Goal: Task Accomplishment & Management: Use online tool/utility

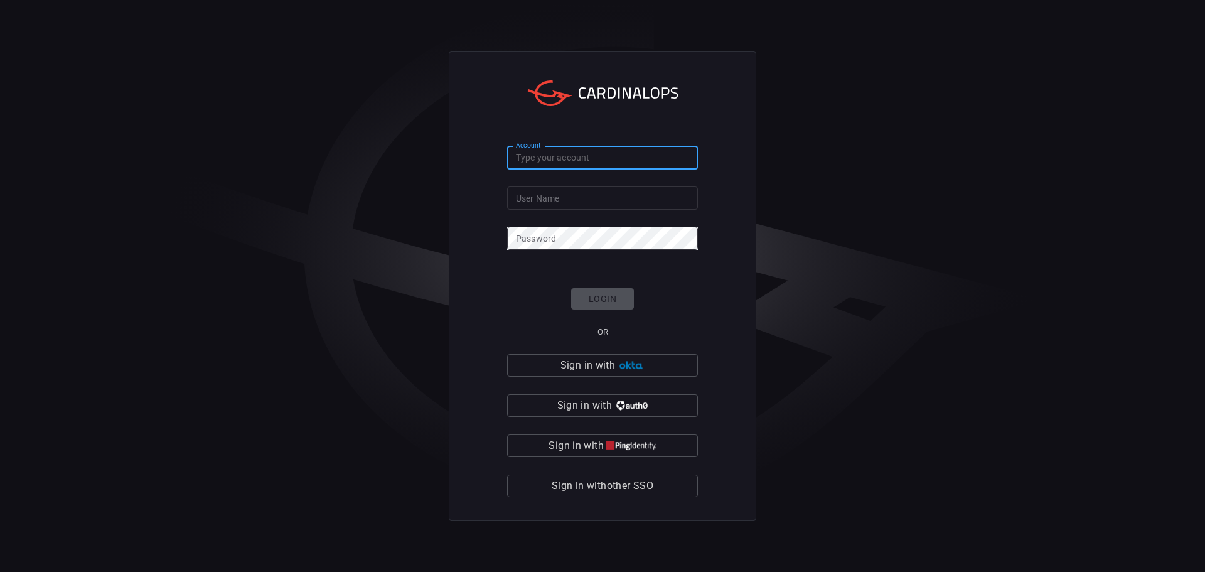
click at [564, 159] on input "Account" at bounding box center [602, 157] width 191 height 23
type input "simplot"
click at [561, 201] on input "User Name" at bounding box center [602, 197] width 191 height 23
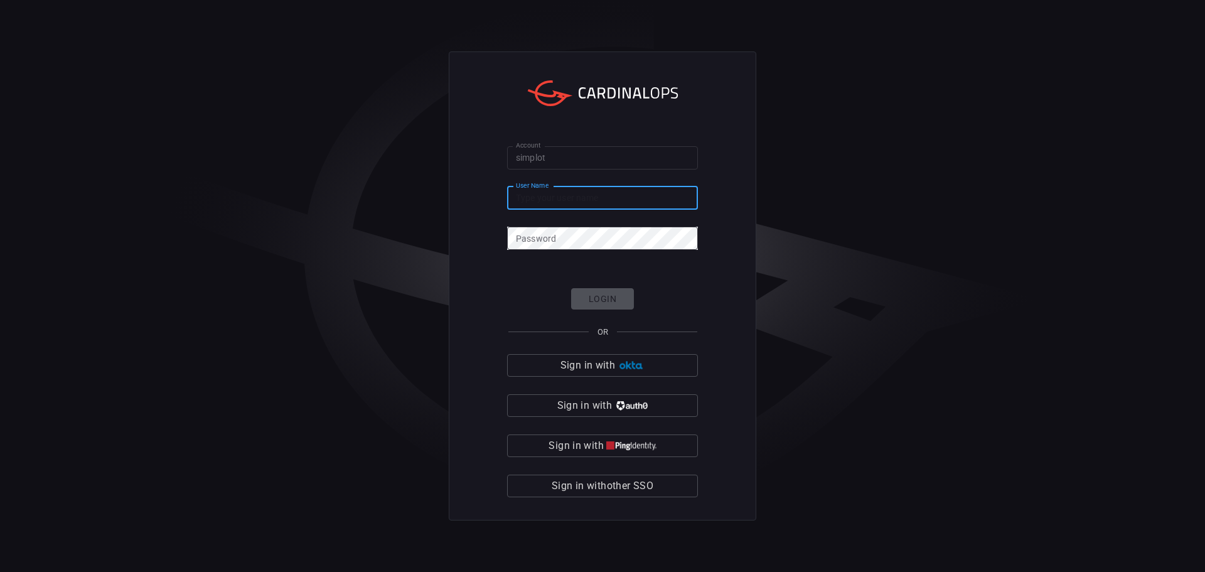
type input "colby.austin"
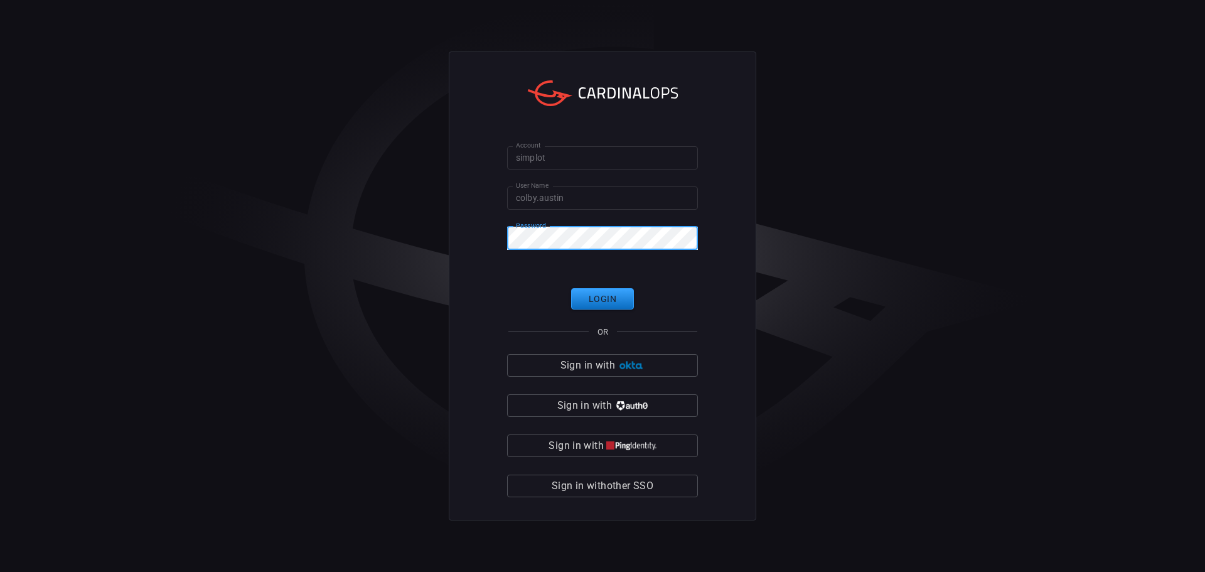
click button "Login" at bounding box center [602, 299] width 63 height 22
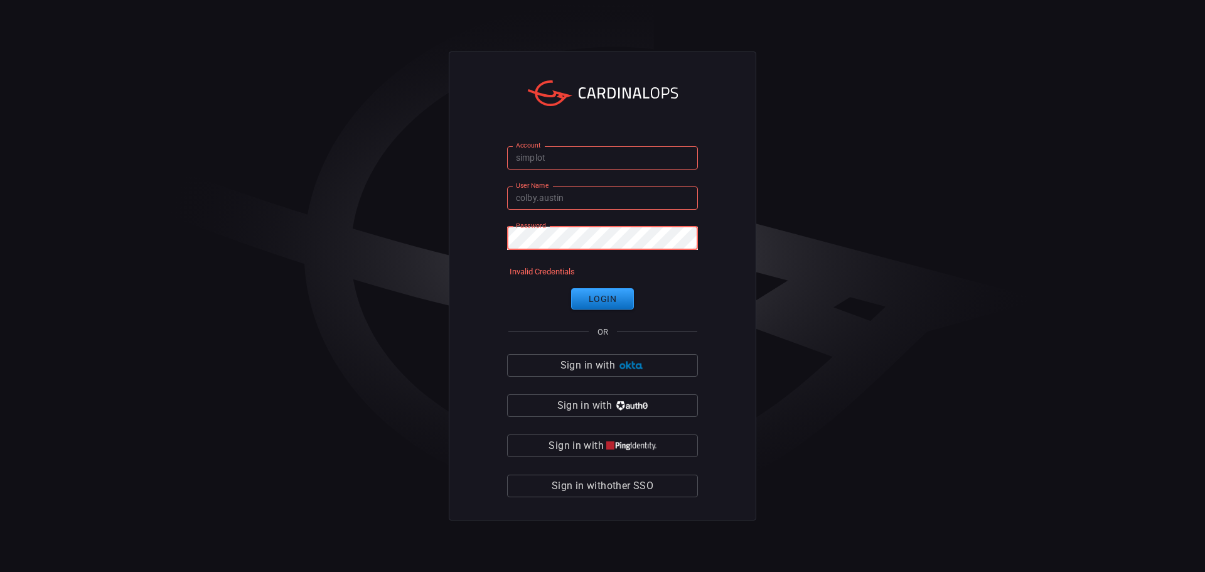
click at [417, 232] on div "Account simplot Account User Name [PERSON_NAME].[PERSON_NAME] User Name Passwor…" at bounding box center [602, 286] width 1205 height 572
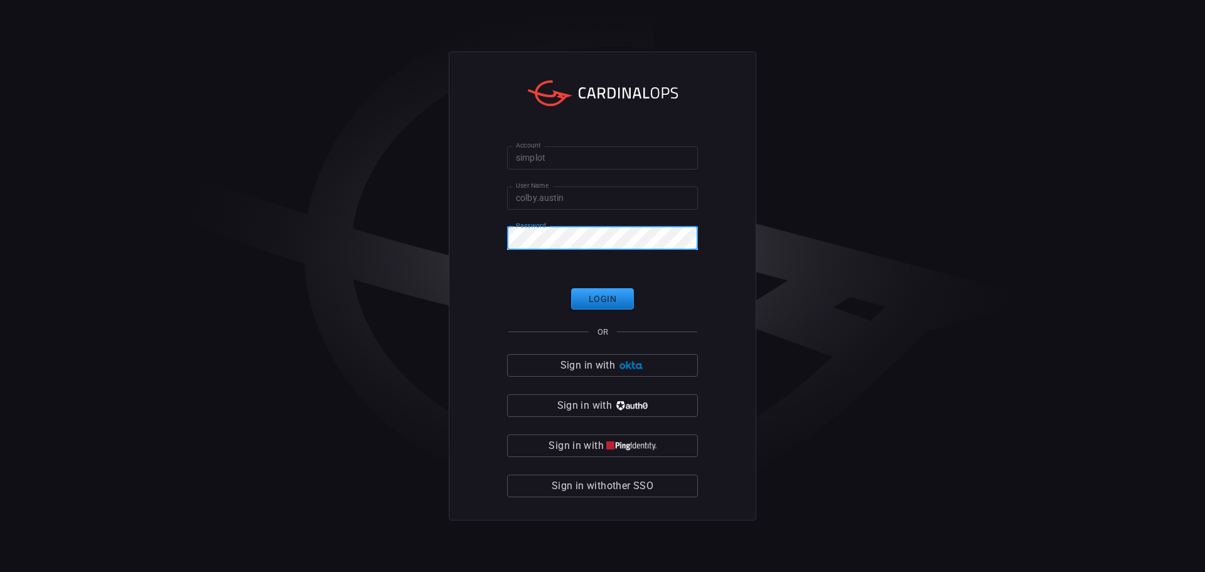
click button "Login" at bounding box center [602, 299] width 63 height 22
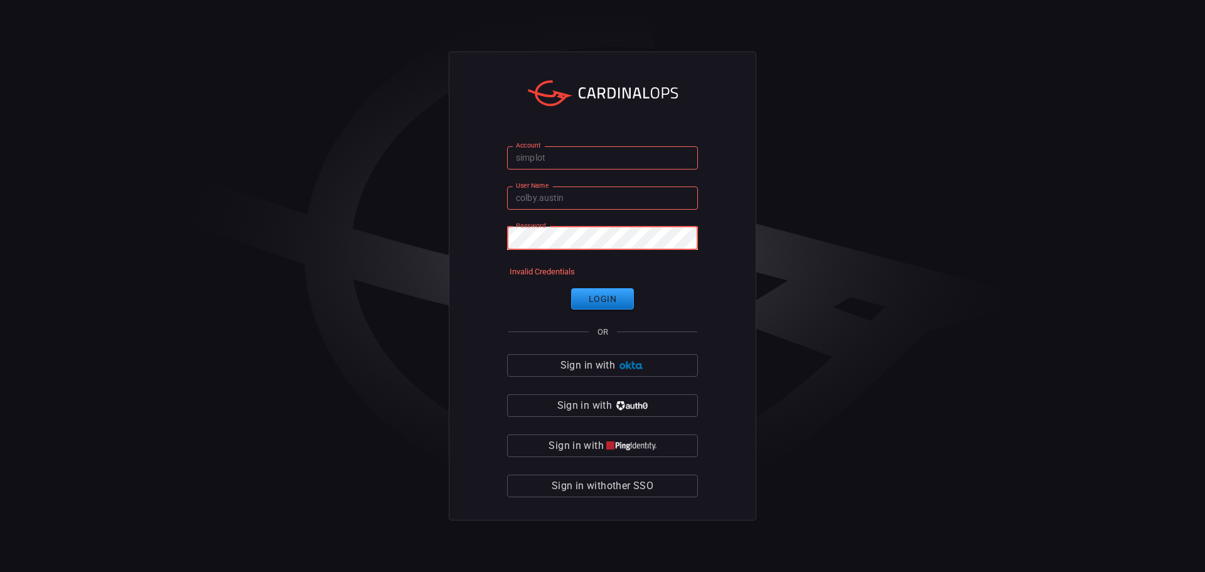
click at [383, 245] on div "Account simplot Account User Name [PERSON_NAME].[PERSON_NAME] User Name Passwor…" at bounding box center [602, 286] width 1205 height 572
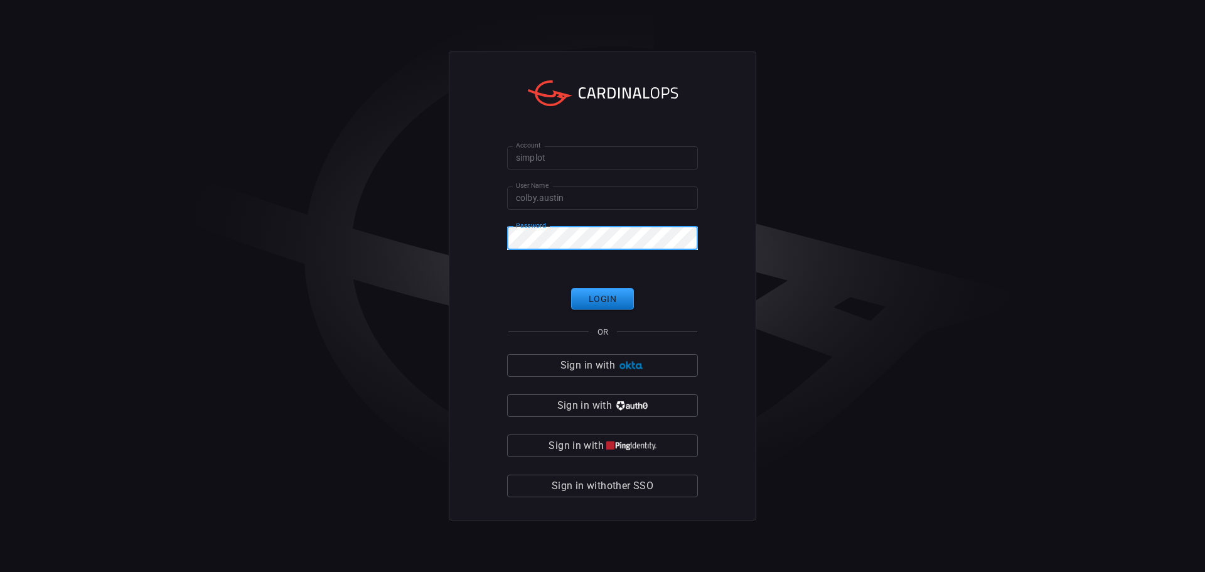
click button "Login" at bounding box center [602, 299] width 63 height 22
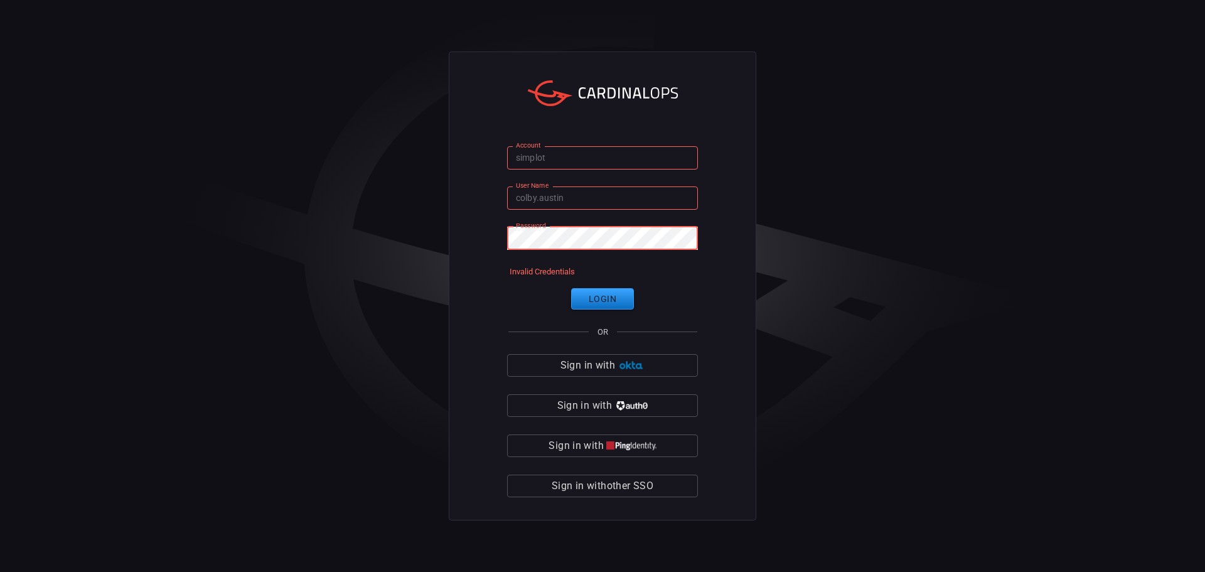
click at [363, 235] on div "Account simplot Account User Name [PERSON_NAME].[PERSON_NAME] User Name Passwor…" at bounding box center [602, 286] width 1205 height 572
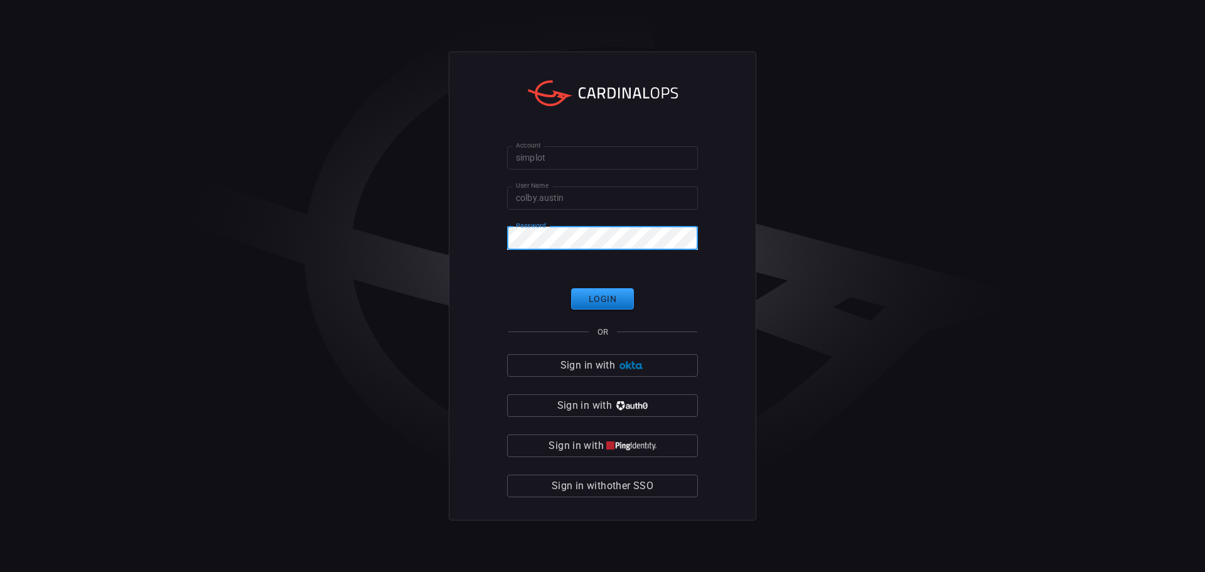
click button "Login" at bounding box center [602, 299] width 63 height 22
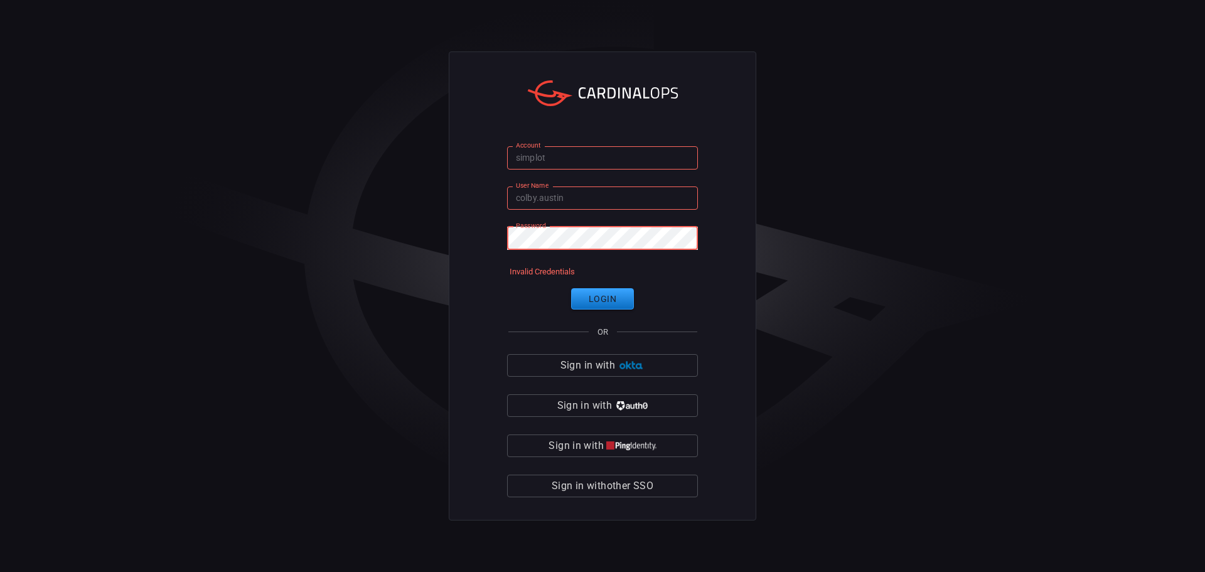
click at [390, 227] on div "Account simplot Account User Name [PERSON_NAME].[PERSON_NAME] User Name Passwor…" at bounding box center [602, 286] width 1205 height 572
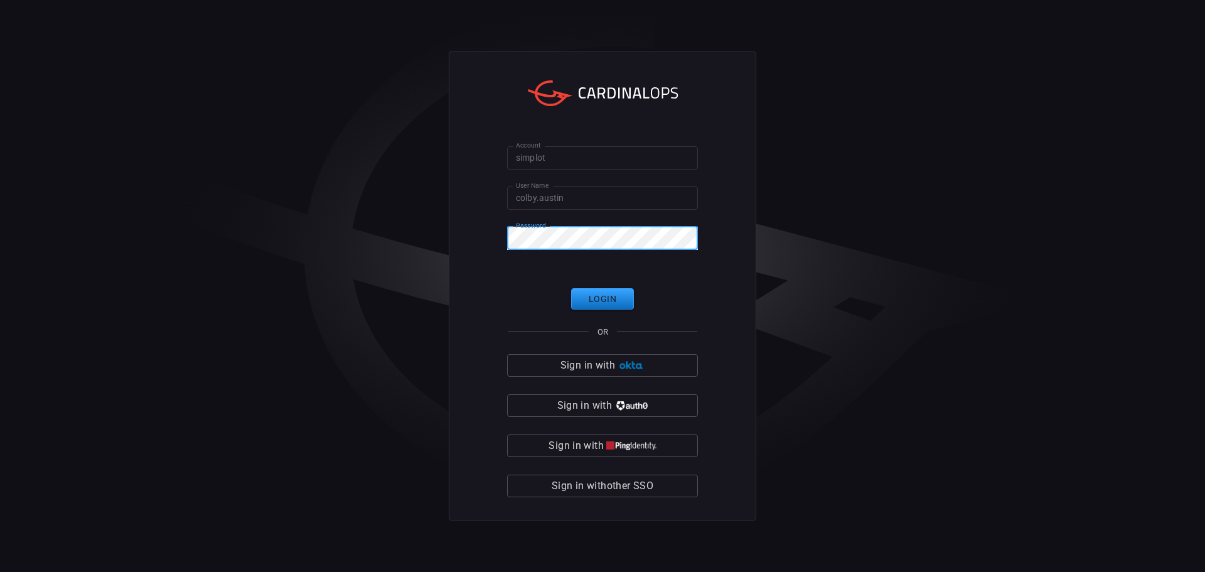
click button "Login" at bounding box center [602, 299] width 63 height 22
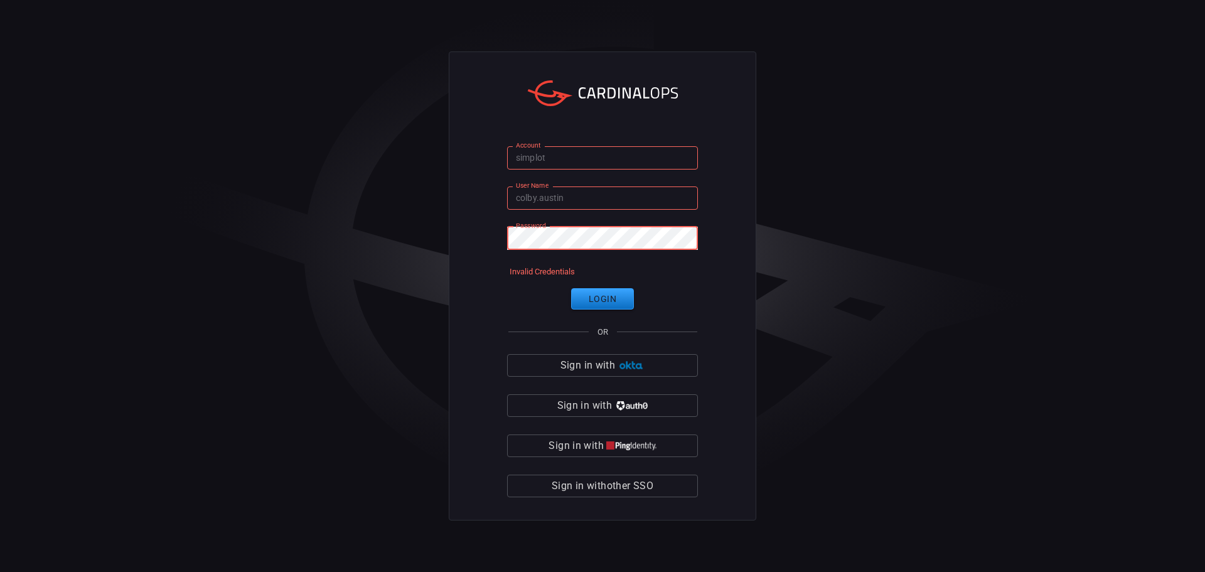
click at [332, 231] on div "Account simplot Account User Name [PERSON_NAME].[PERSON_NAME] User Name Passwor…" at bounding box center [602, 286] width 1205 height 572
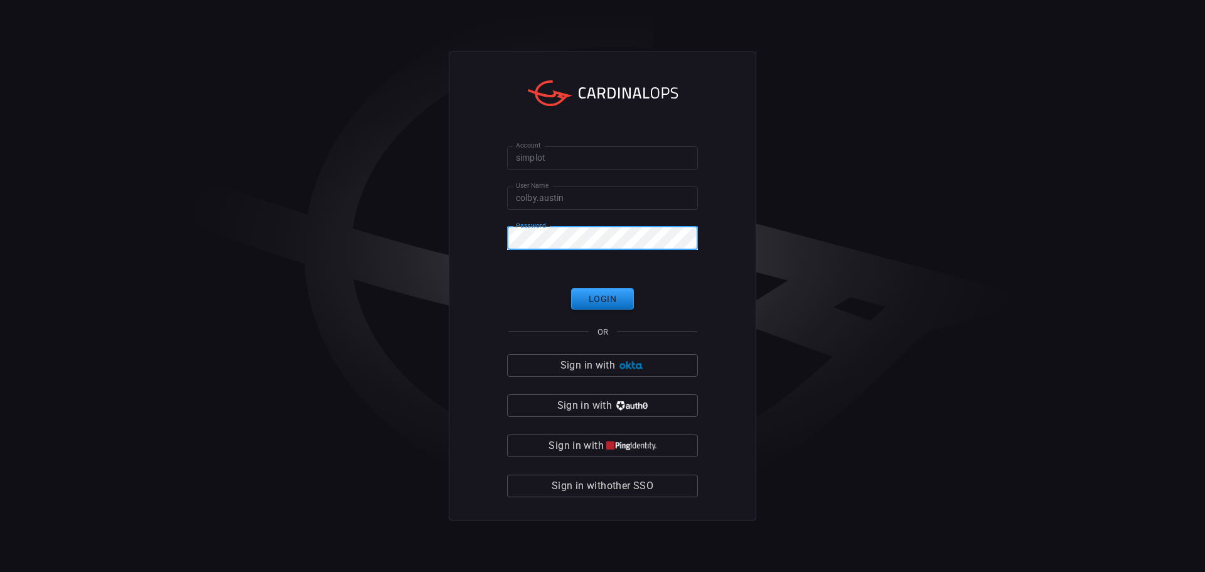
click button "Login" at bounding box center [602, 299] width 63 height 22
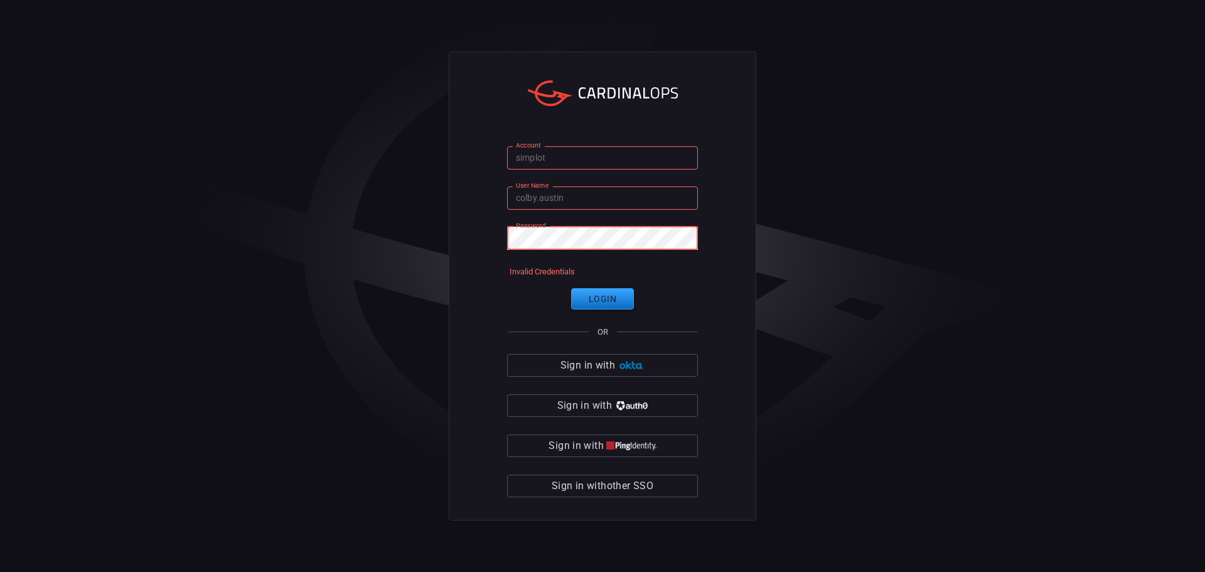
click at [0, 216] on html "Account simplot Account User Name [PERSON_NAME].[PERSON_NAME] User Name Passwor…" at bounding box center [602, 286] width 1205 height 572
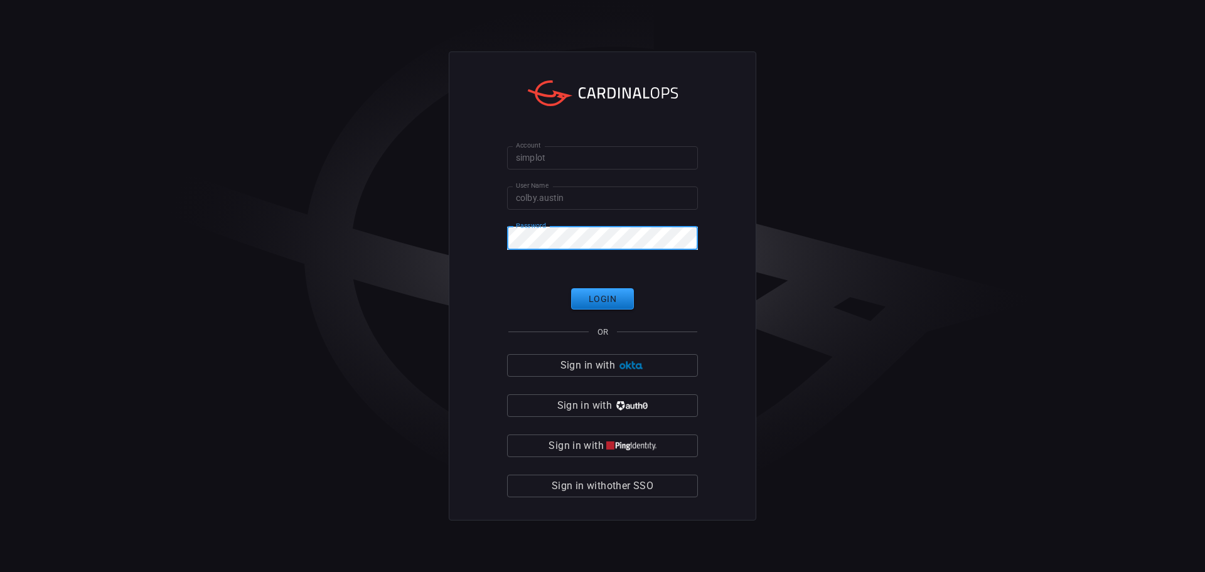
click button "Login" at bounding box center [602, 299] width 63 height 22
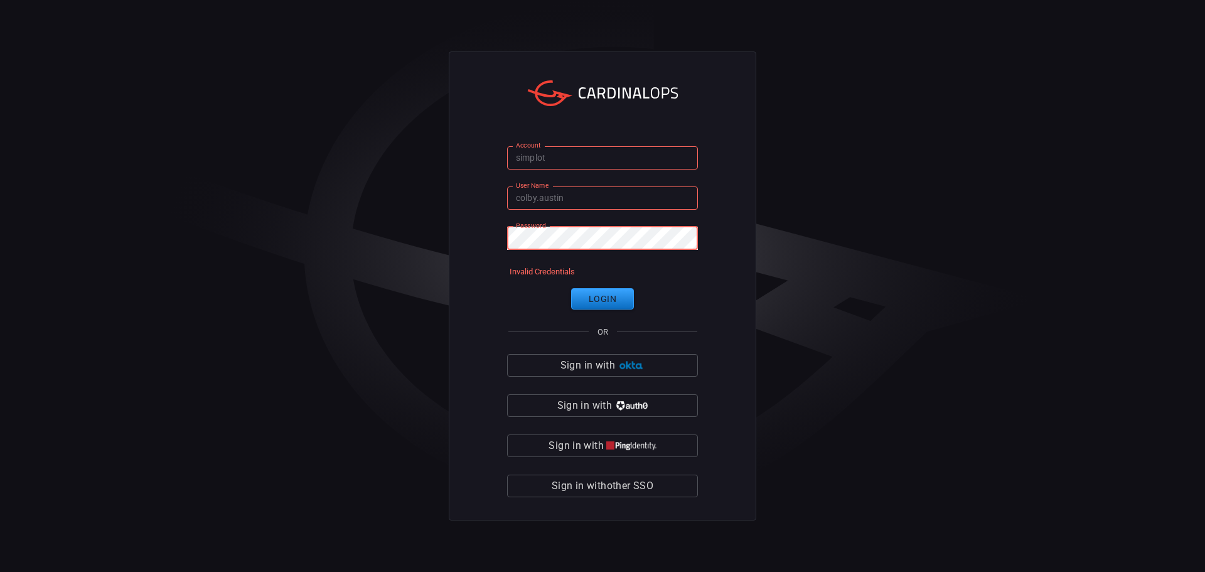
click at [420, 222] on div "Account simplot Account User Name [PERSON_NAME].[PERSON_NAME] User Name Passwor…" at bounding box center [602, 286] width 1205 height 572
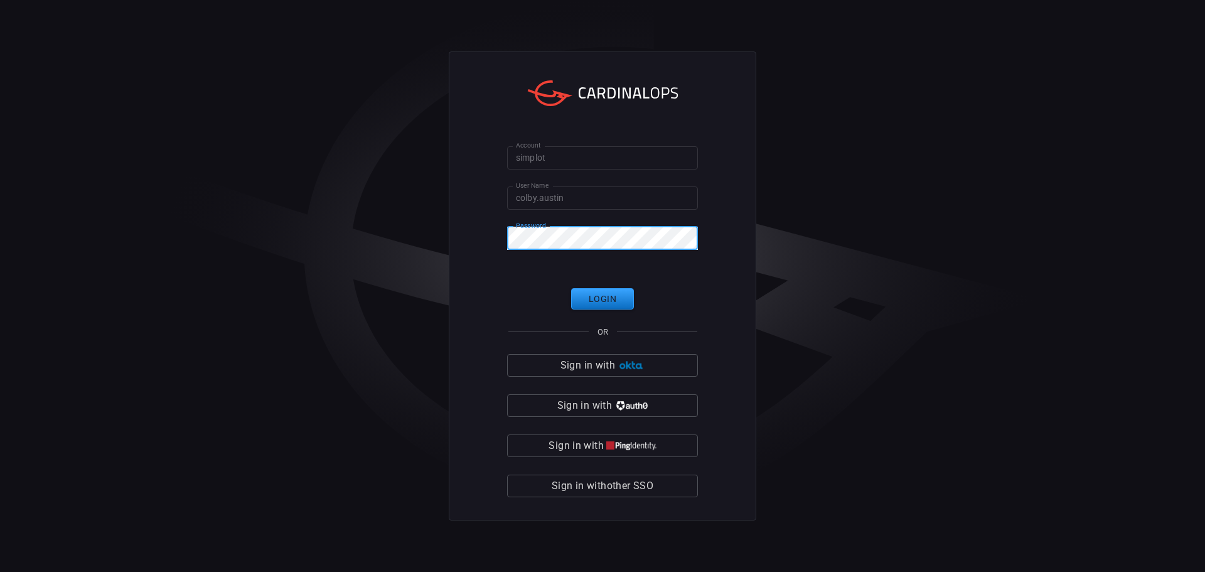
click button "Login" at bounding box center [602, 299] width 63 height 22
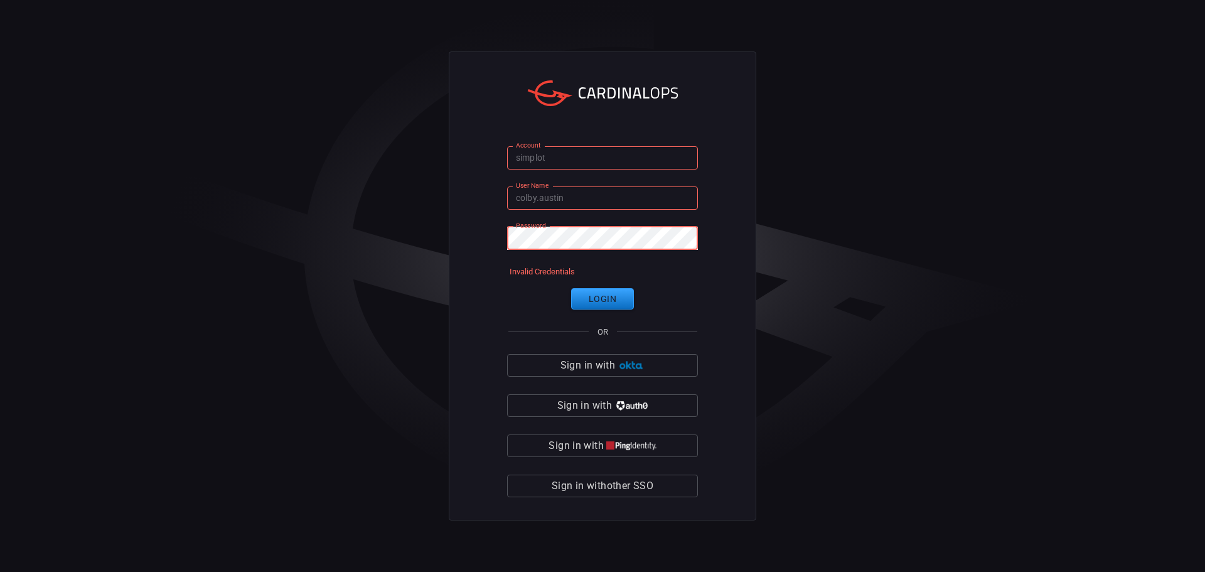
click at [407, 228] on div "Account simplot Account User Name [PERSON_NAME].[PERSON_NAME] User Name Passwor…" at bounding box center [602, 286] width 1205 height 572
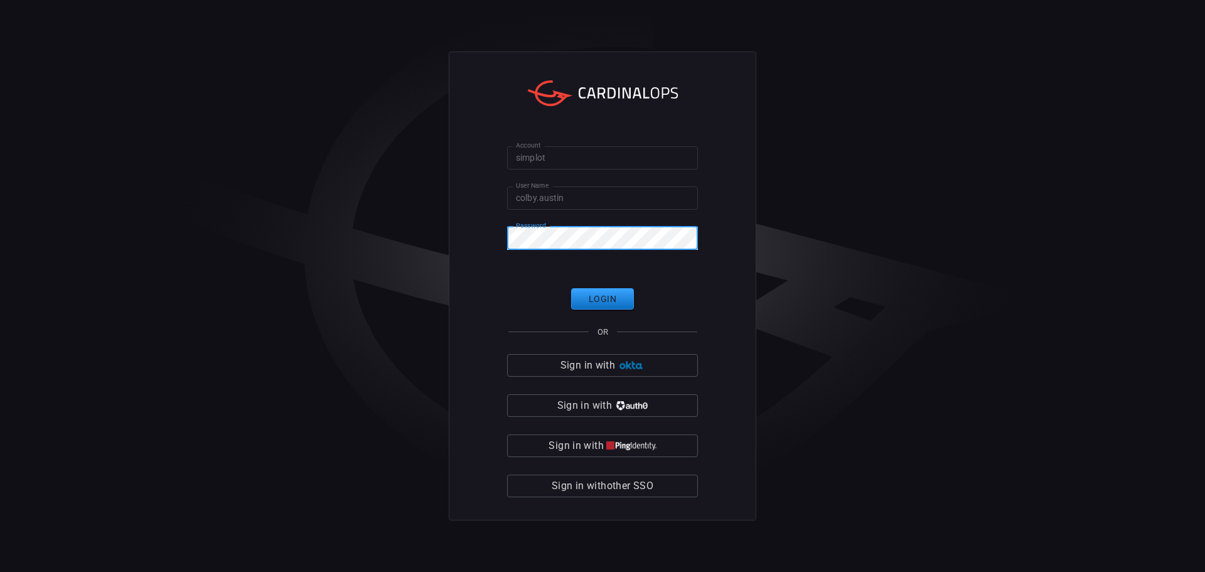
click button "Login" at bounding box center [602, 299] width 63 height 22
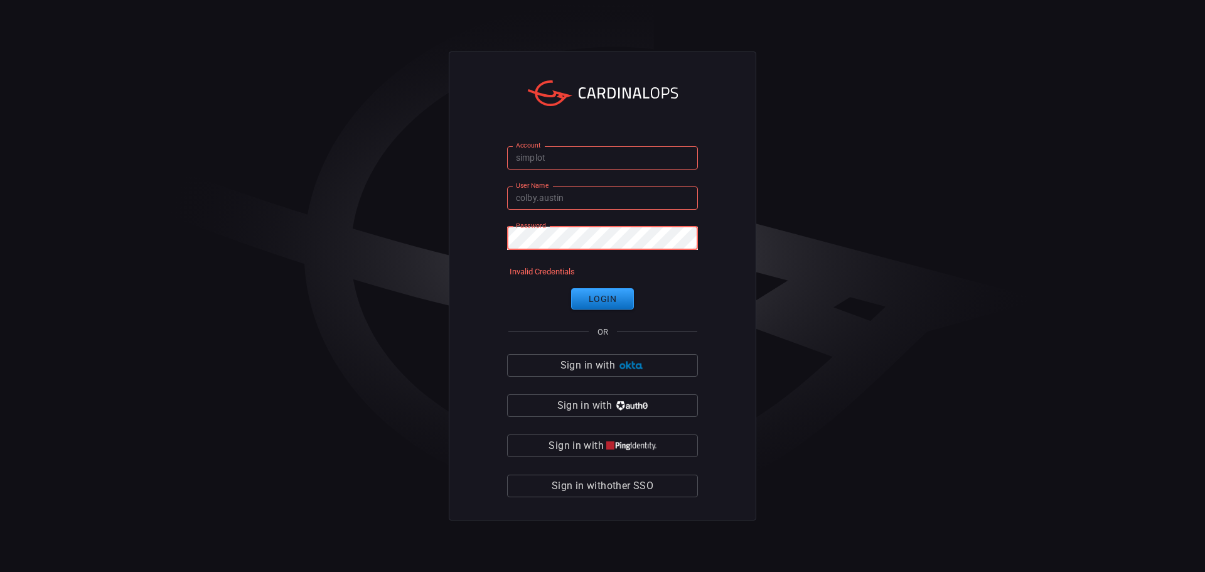
click at [262, 235] on div "Account simplot Account User Name [PERSON_NAME].[PERSON_NAME] User Name Passwor…" at bounding box center [602, 286] width 1205 height 572
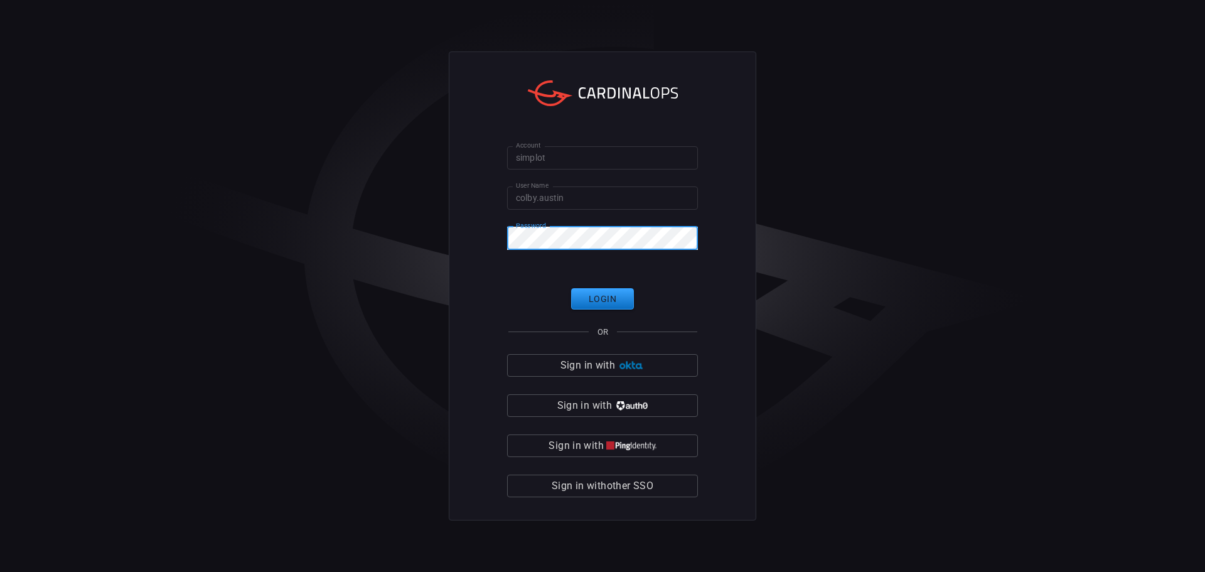
click button "Login" at bounding box center [602, 299] width 63 height 22
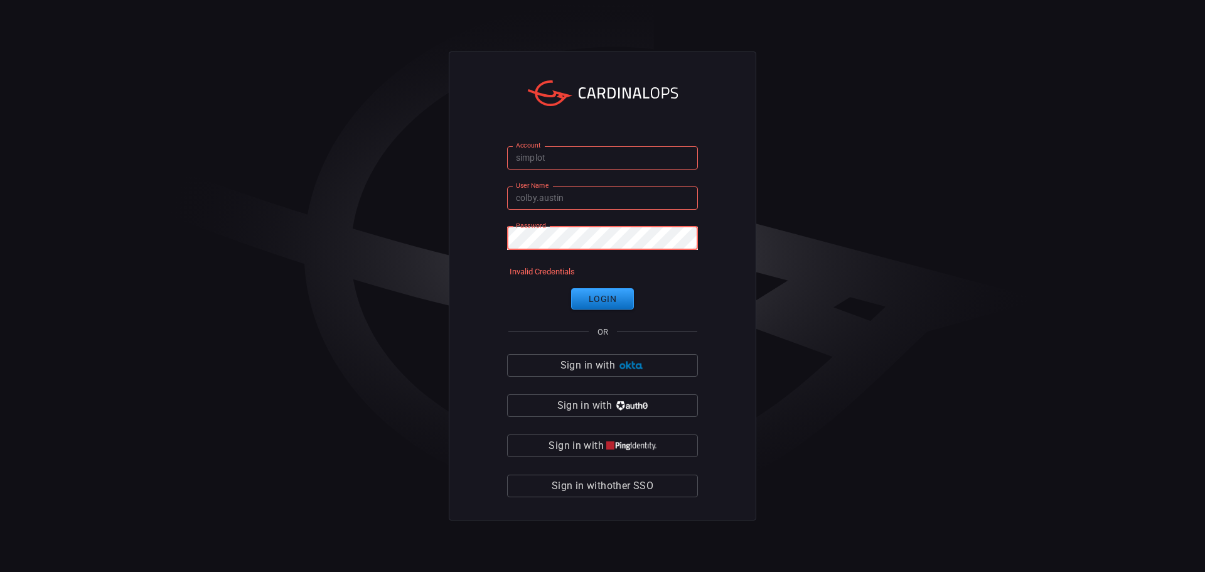
click at [456, 257] on div "Account simplot Account User Name [PERSON_NAME].[PERSON_NAME] User Name Passwor…" at bounding box center [602, 285] width 307 height 469
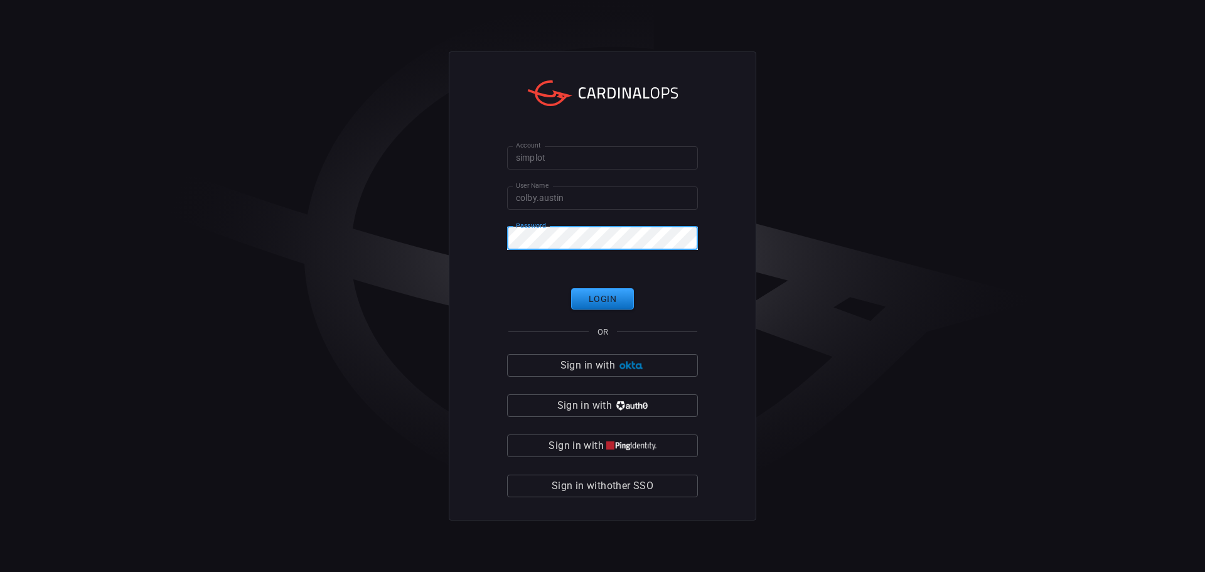
click button "Login" at bounding box center [602, 299] width 63 height 22
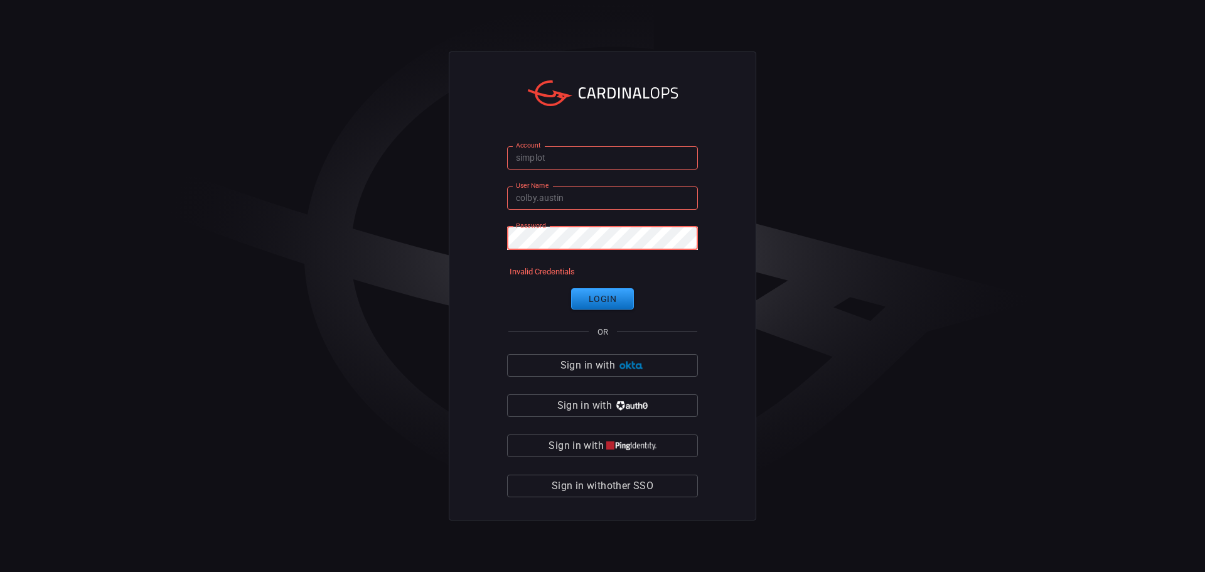
click at [163, 252] on div "Account simplot Account User Name [PERSON_NAME].[PERSON_NAME] User Name Passwor…" at bounding box center [602, 286] width 1205 height 572
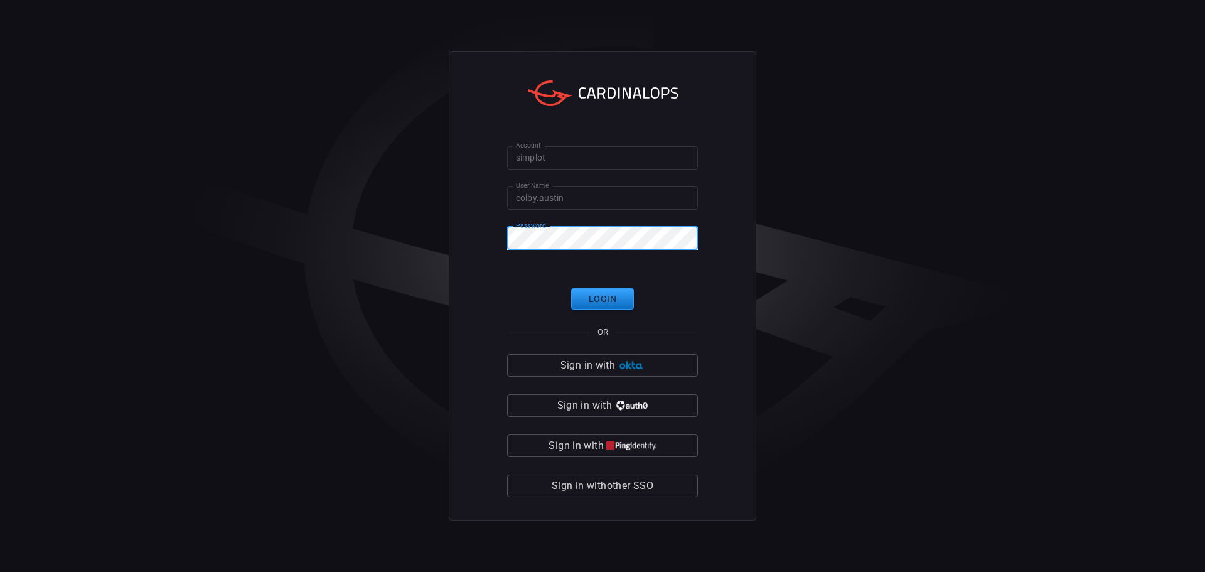
click button "Login" at bounding box center [602, 299] width 63 height 22
